Goal: Information Seeking & Learning: Compare options

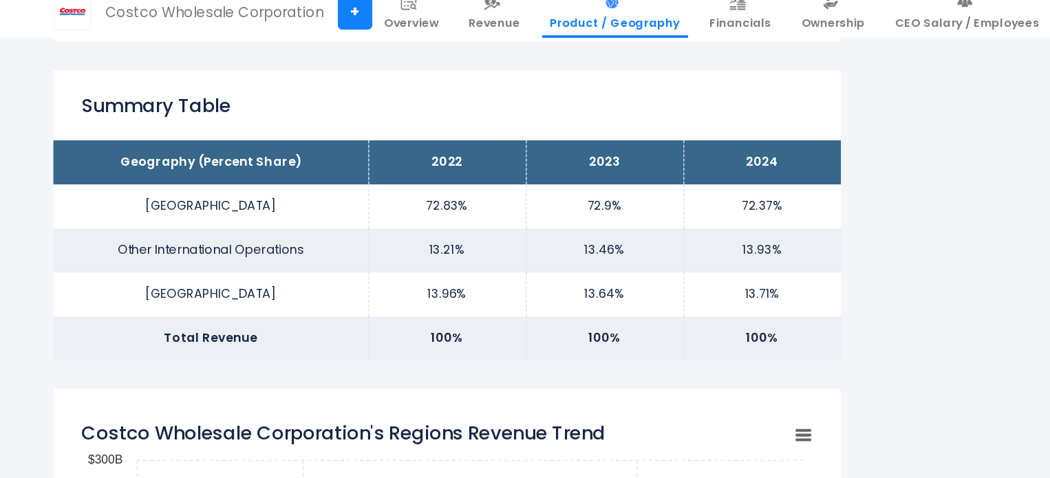
scroll to position [847, 0]
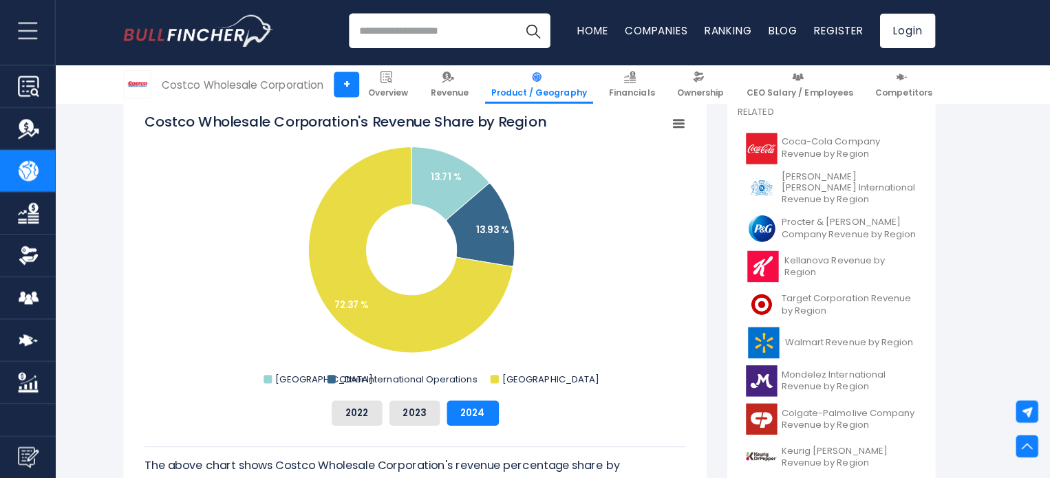
scroll to position [372, 0]
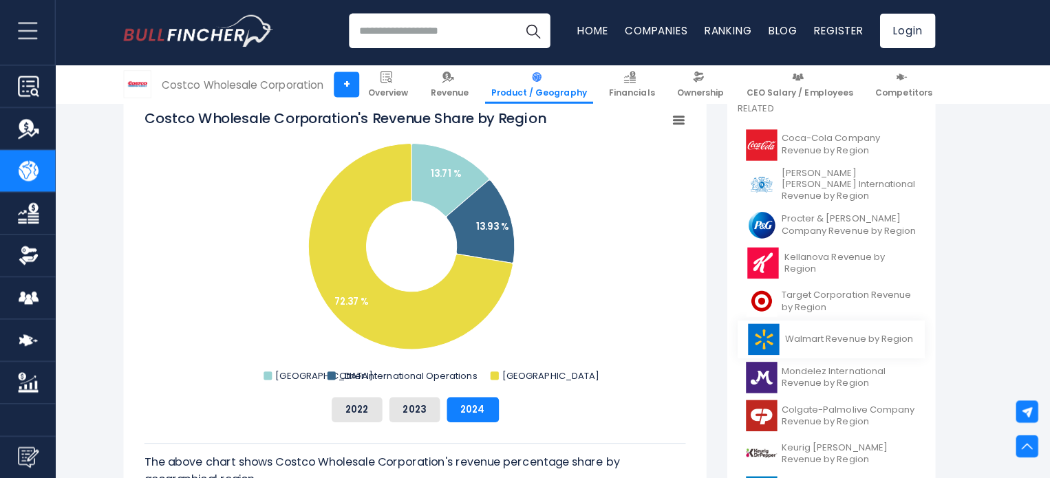
click at [872, 334] on span "Walmart Revenue by Region" at bounding box center [841, 340] width 127 height 12
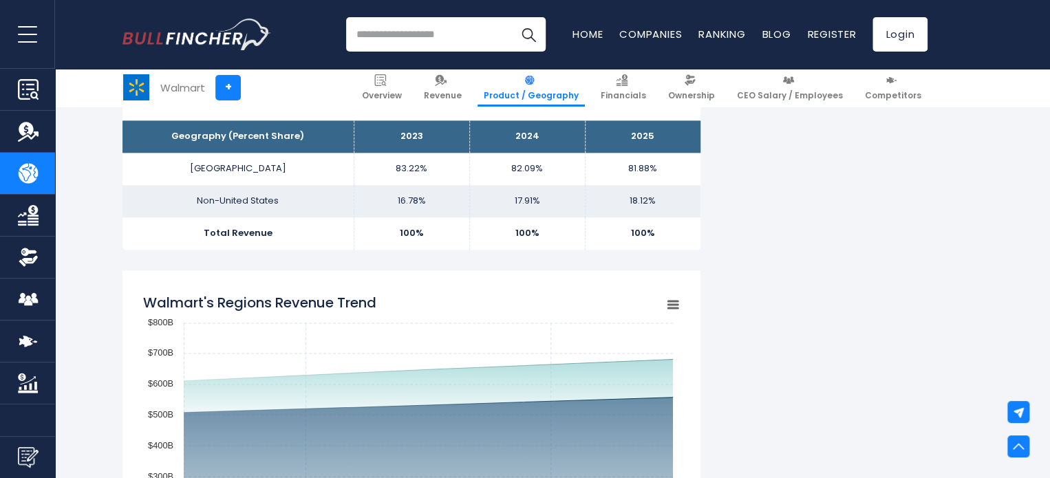
scroll to position [905, 0]
